Goal: Complete application form: Complete application form

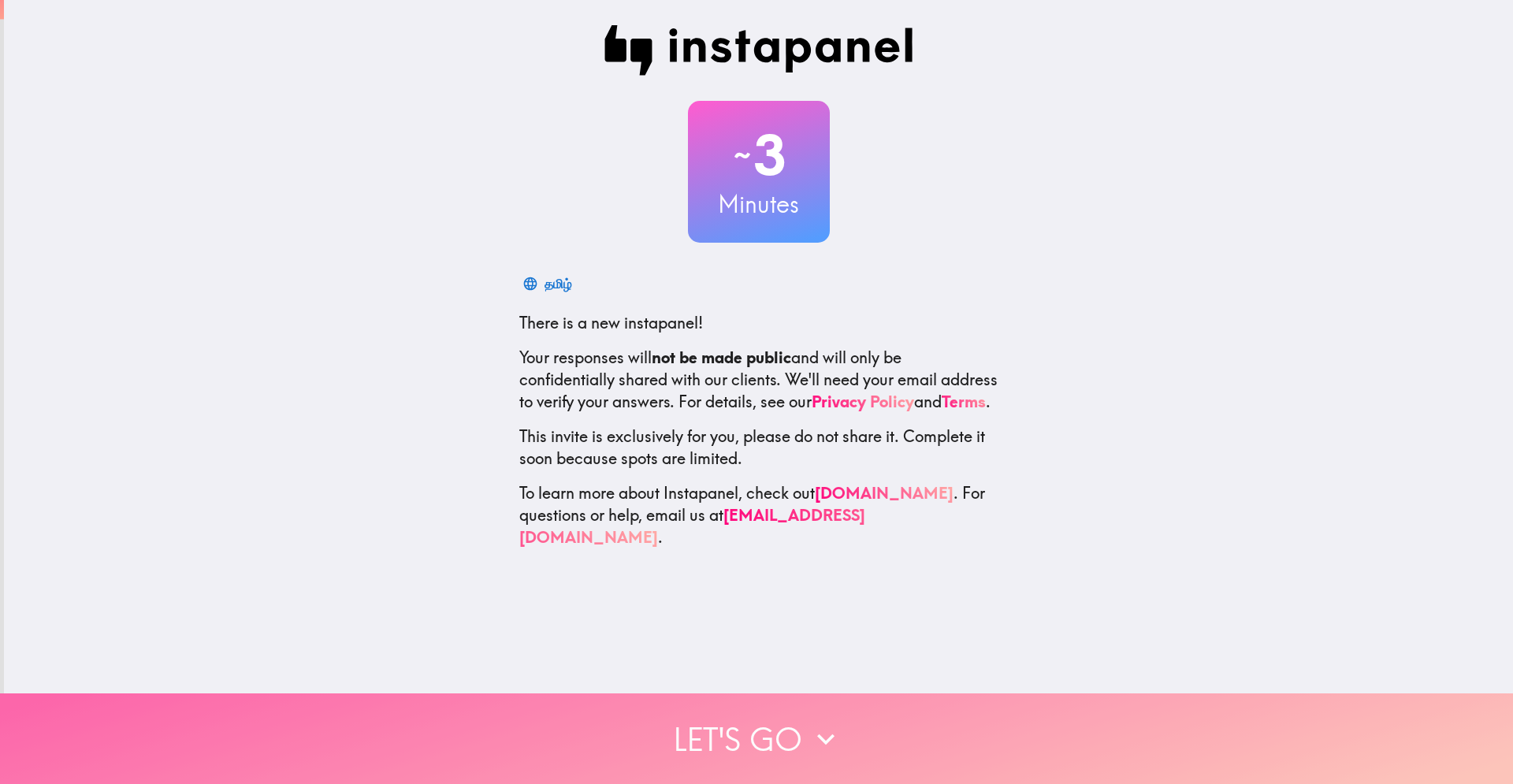
click at [393, 483] on button "Let's go" at bounding box center [756, 739] width 1513 height 91
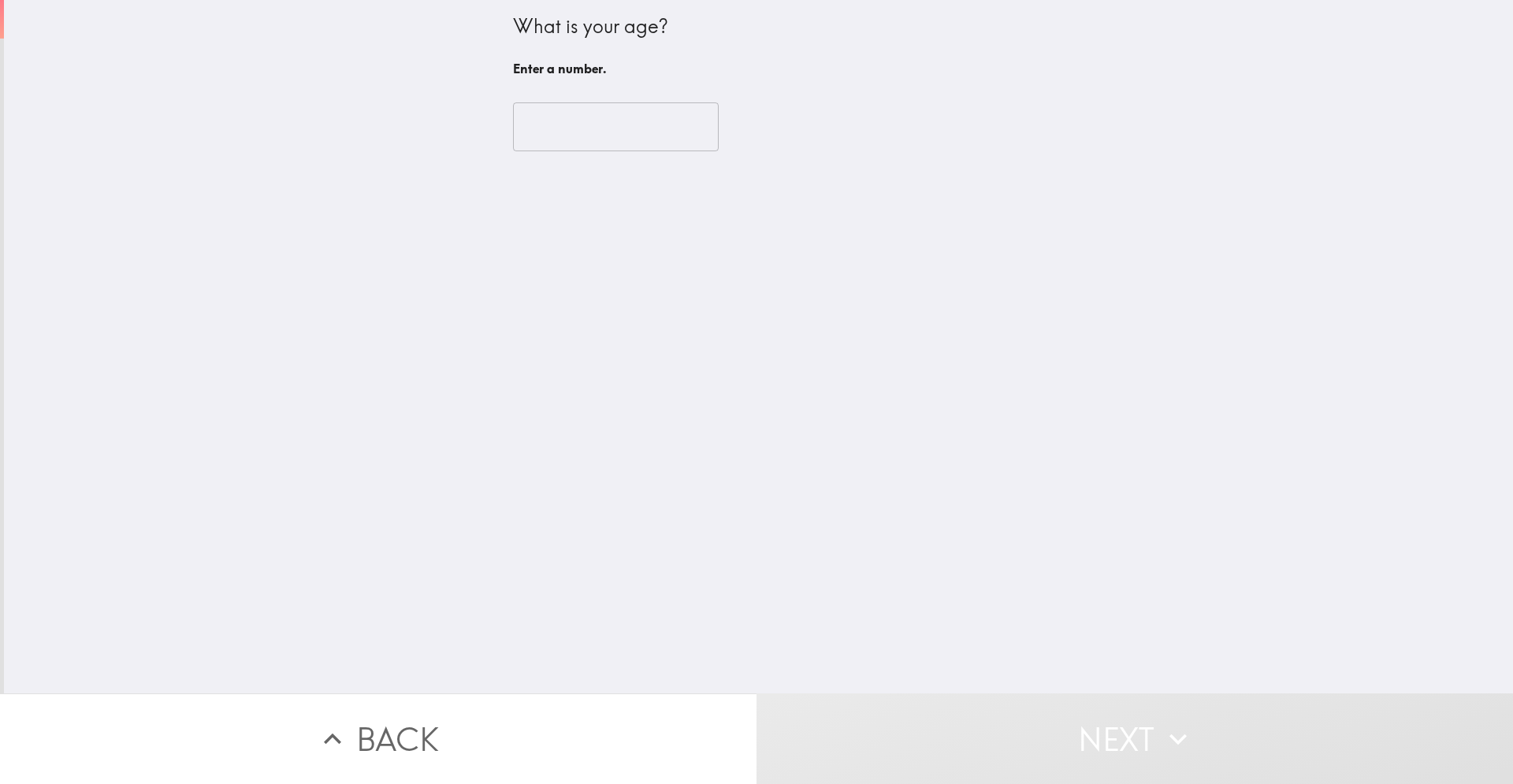
click at [393, 147] on input "number" at bounding box center [616, 127] width 206 height 49
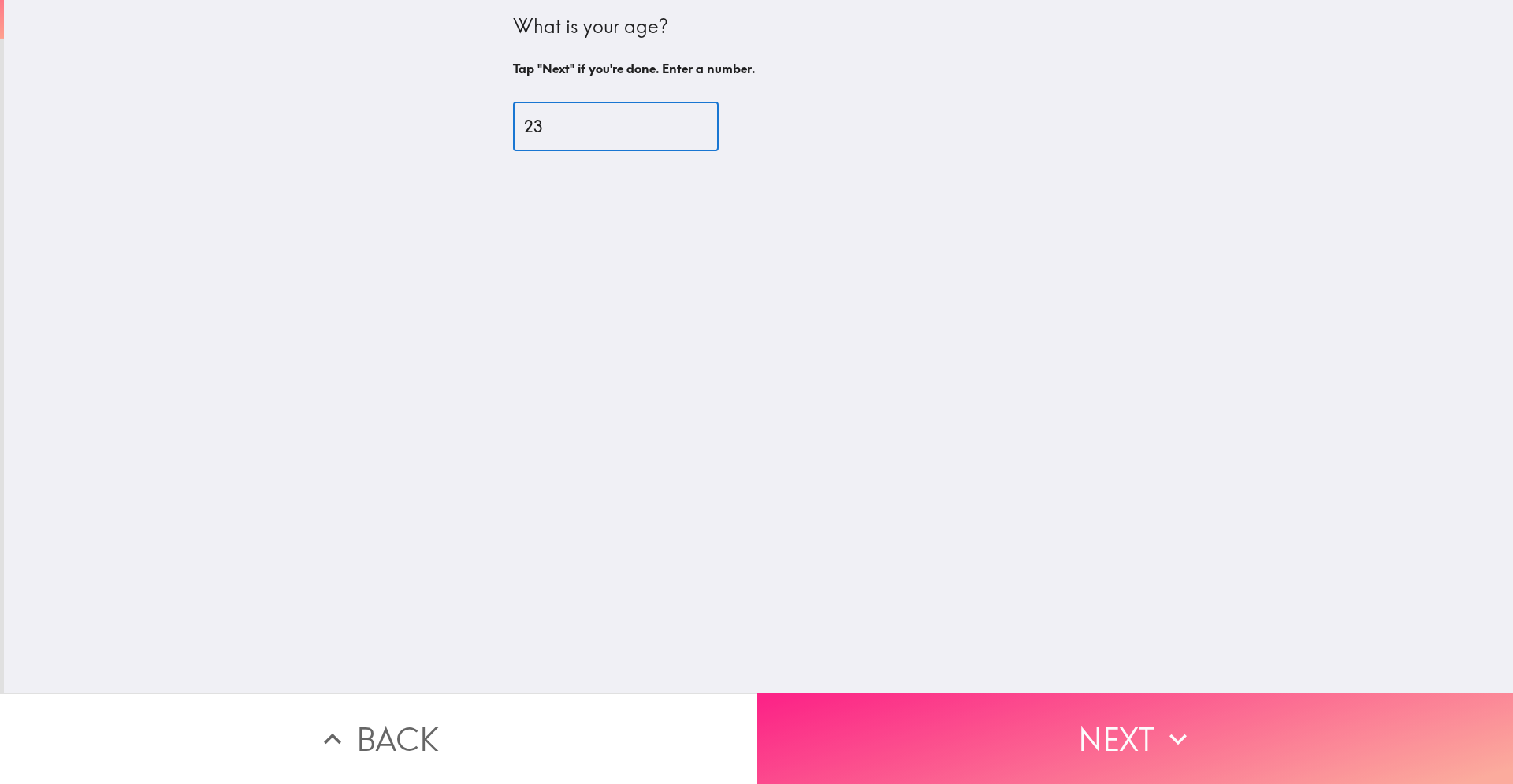
type input "23"
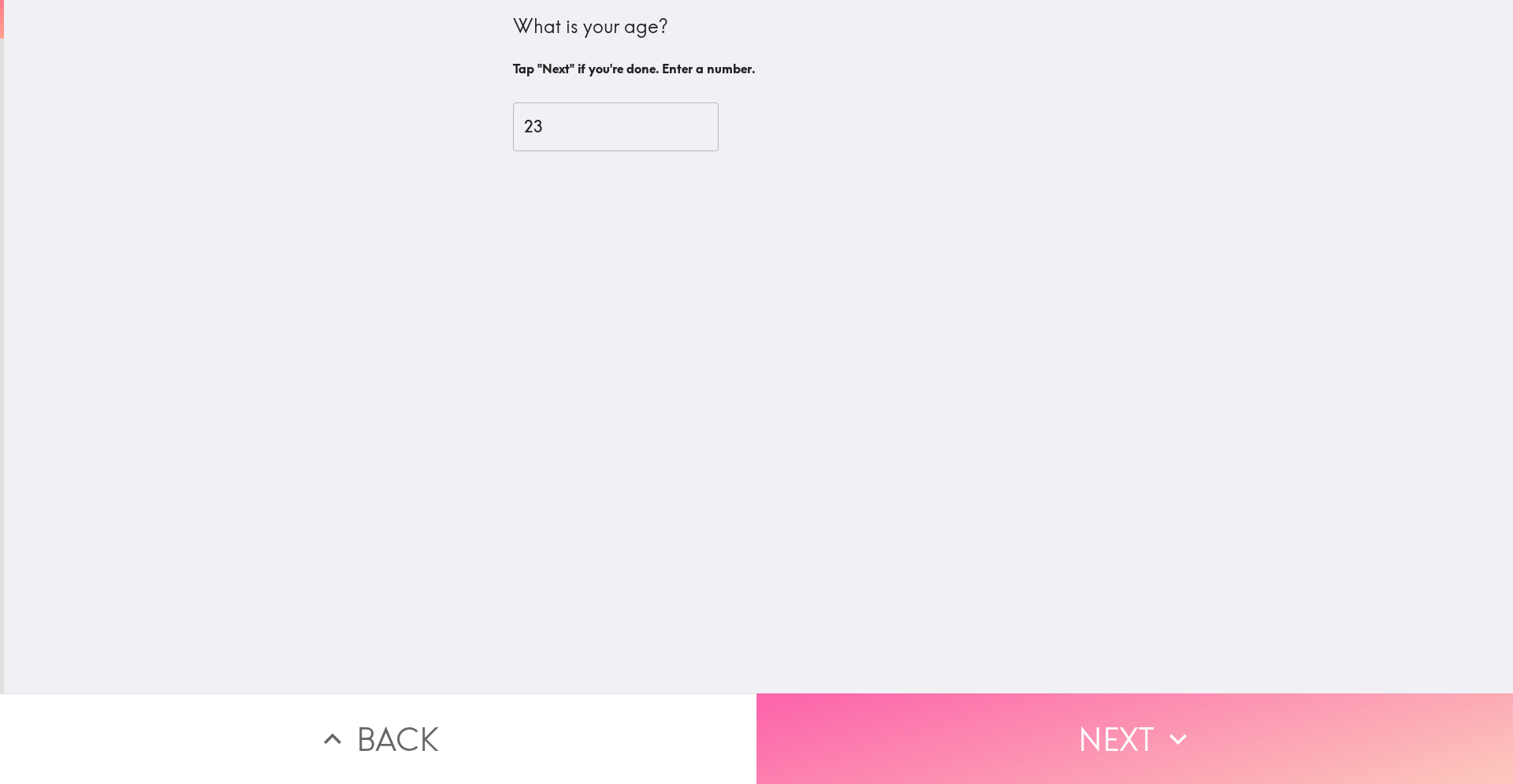
click at [393, 483] on button "Next" at bounding box center [1135, 739] width 756 height 91
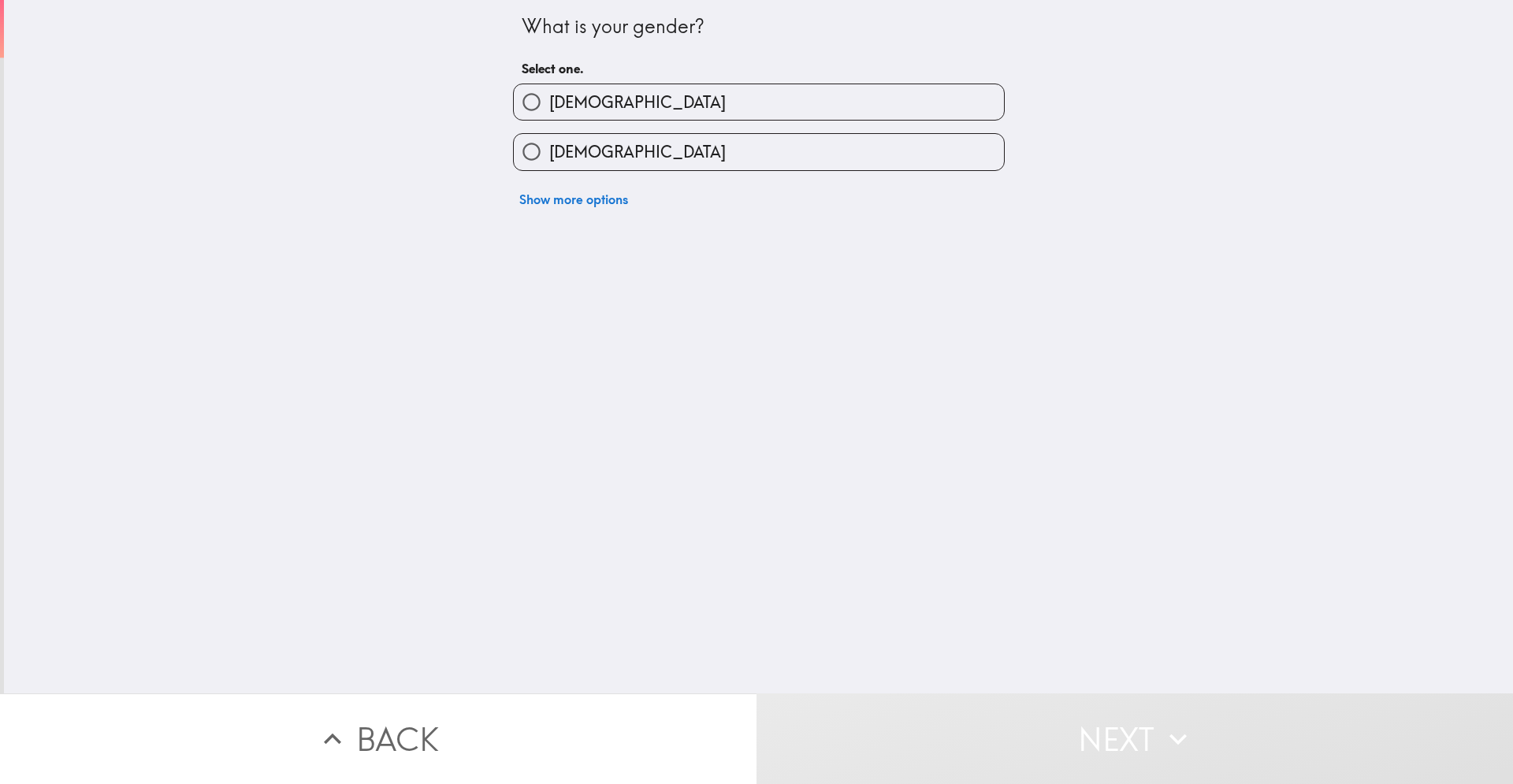
click at [393, 156] on label "[DEMOGRAPHIC_DATA]" at bounding box center [758, 152] width 490 height 36
click at [393, 156] on input "[DEMOGRAPHIC_DATA]" at bounding box center [532, 152] width 36 height 36
radio input "true"
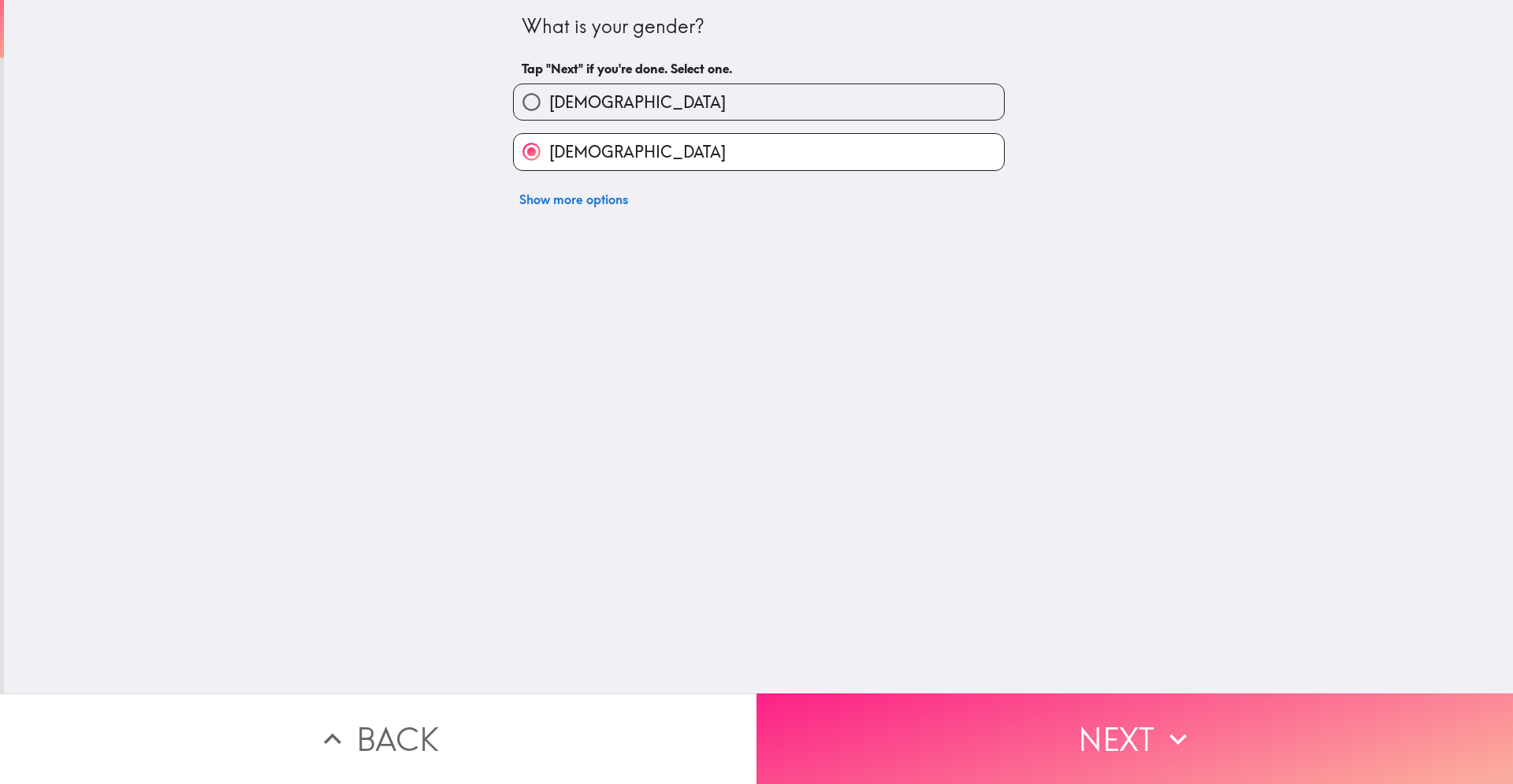
click at [393, 483] on button "Next" at bounding box center [1135, 739] width 756 height 91
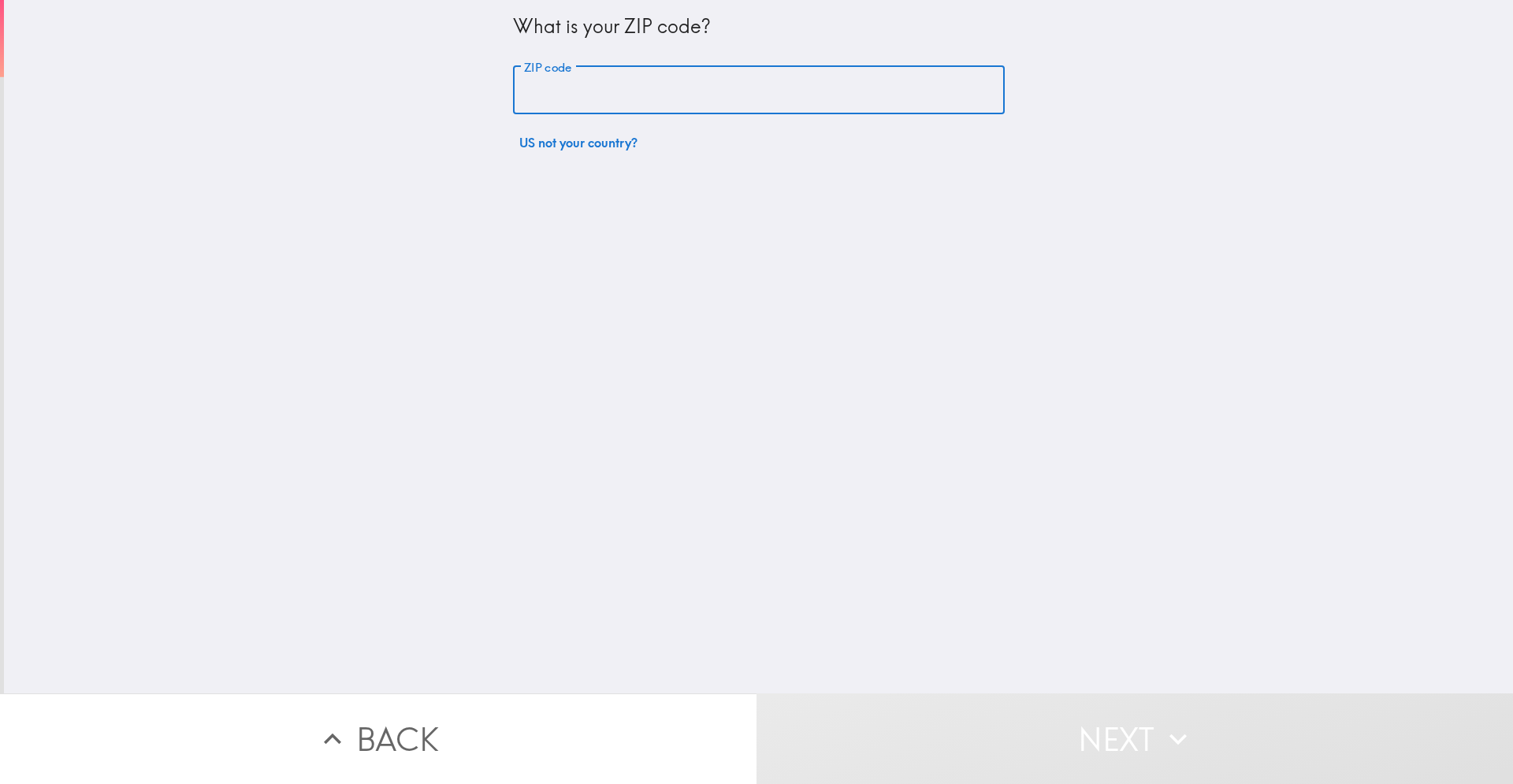
click at [393, 102] on input "ZIP code" at bounding box center [758, 90] width 492 height 49
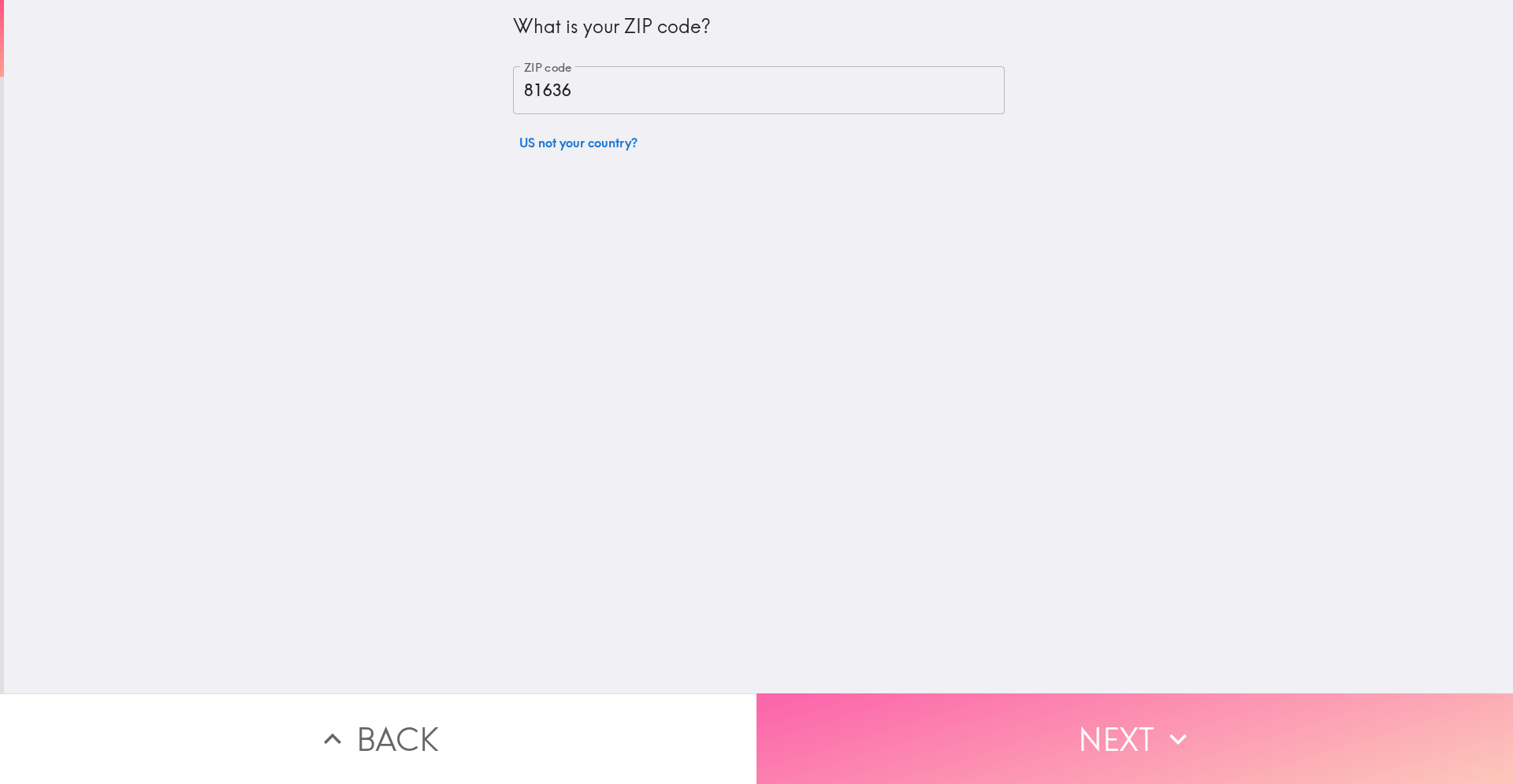
drag, startPoint x: 1042, startPoint y: 719, endPoint x: 888, endPoint y: 688, distance: 157.1
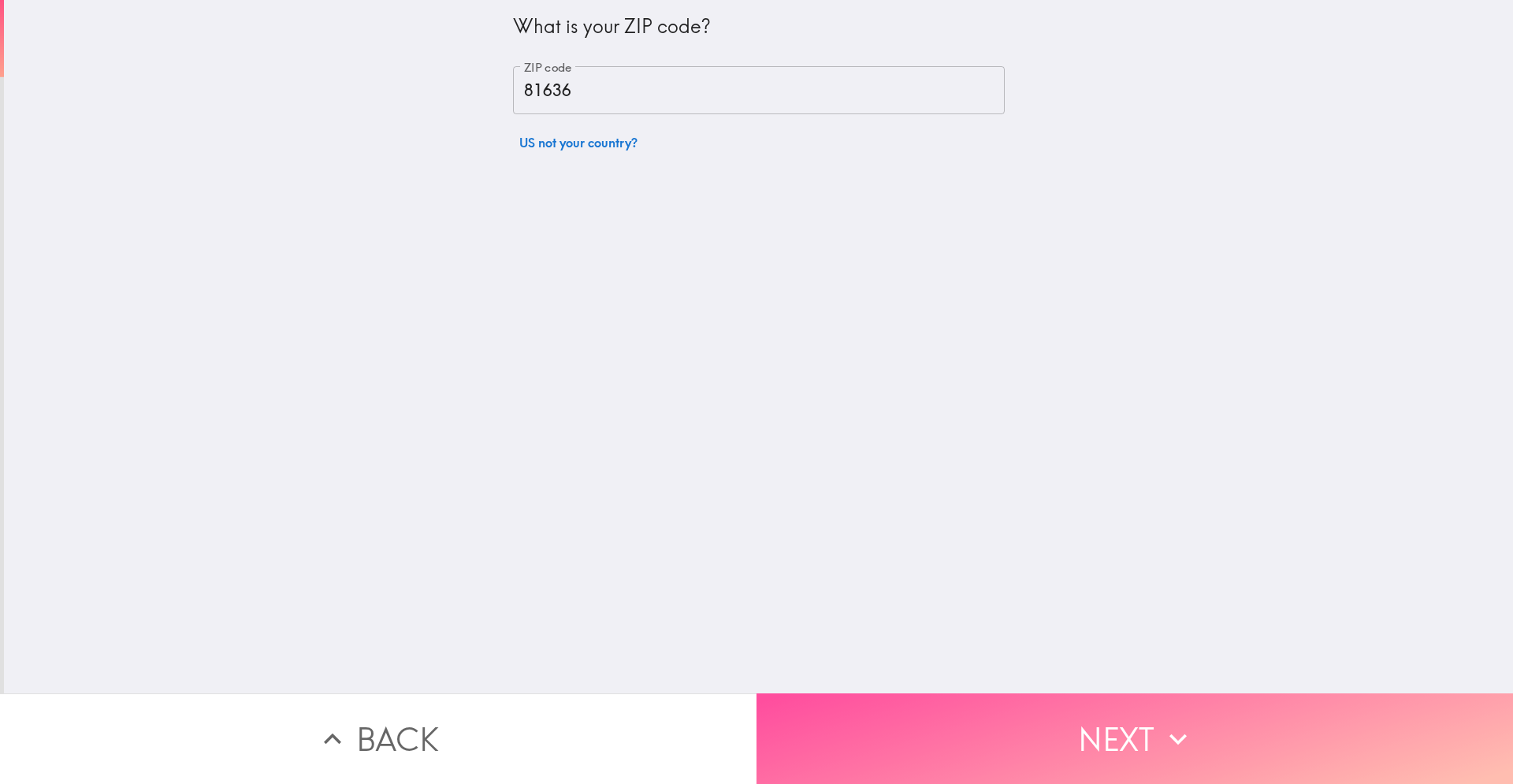
click at [393, 483] on button "Next" at bounding box center [1135, 739] width 756 height 91
